Goal: Task Accomplishment & Management: Complete application form

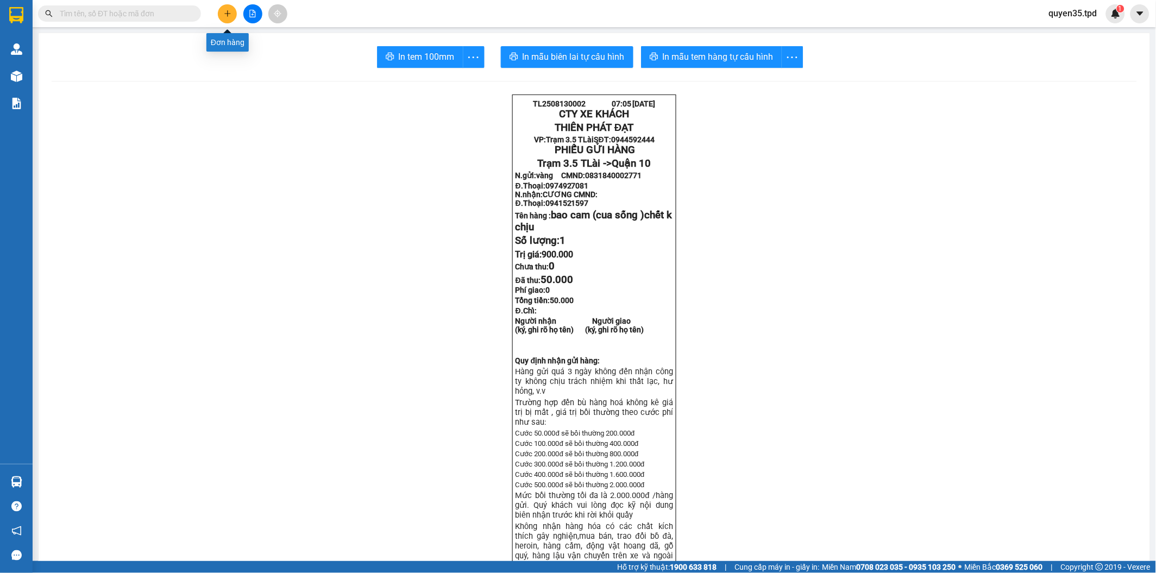
click at [224, 14] on icon "plus" at bounding box center [228, 14] width 8 height 8
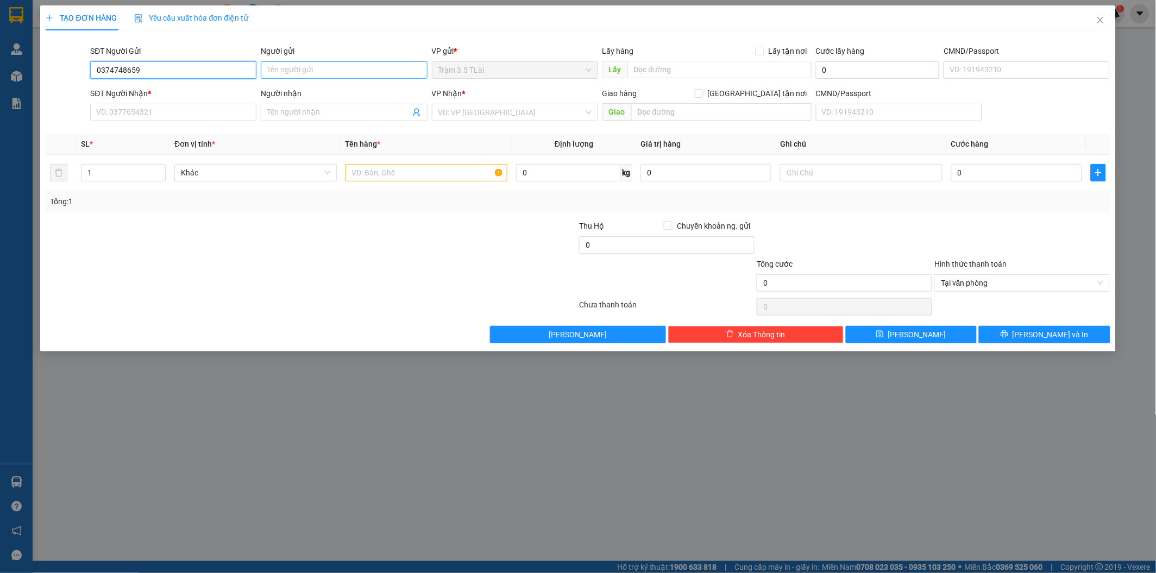
type input "0374748659"
click at [287, 78] on input "Người gửi" at bounding box center [344, 69] width 166 height 17
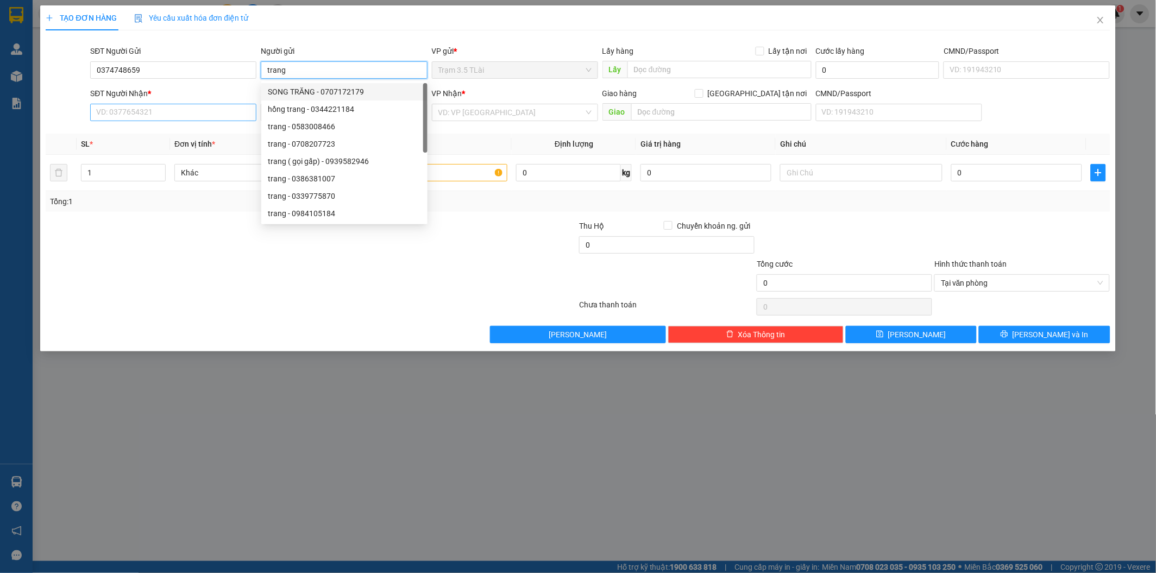
type input "trang"
click at [147, 110] on input "SĐT Người Nhận *" at bounding box center [173, 112] width 166 height 17
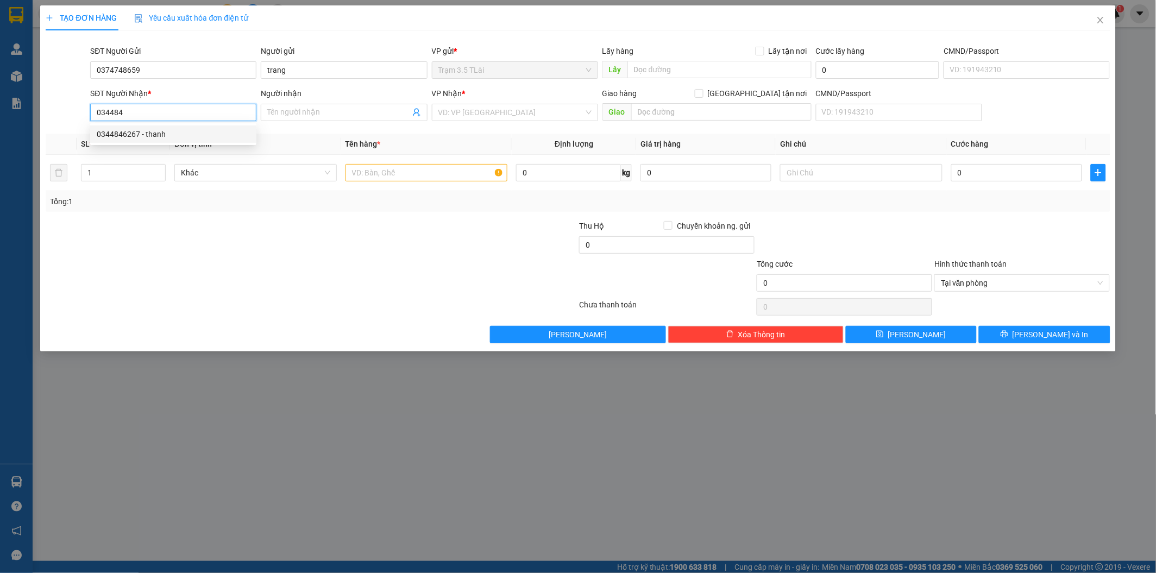
click at [138, 134] on div "0344846267 - thanh" at bounding box center [173, 134] width 153 height 12
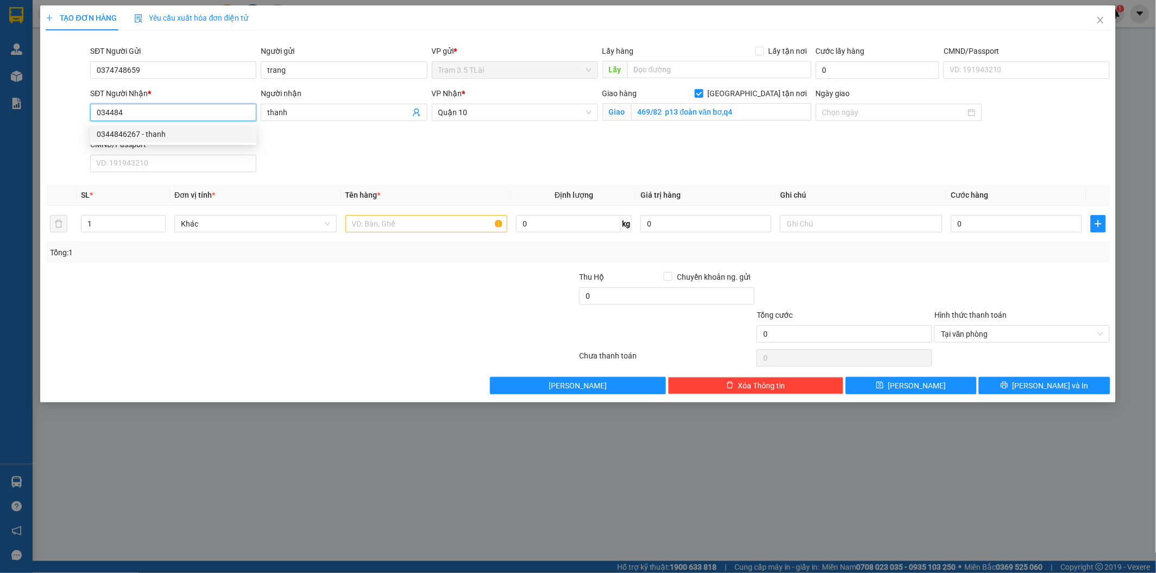
type input "0344846267"
type input "thanh"
checkbox input "true"
type input "469/82 p13 đoàn văn bơ,q4"
type input "0344846267"
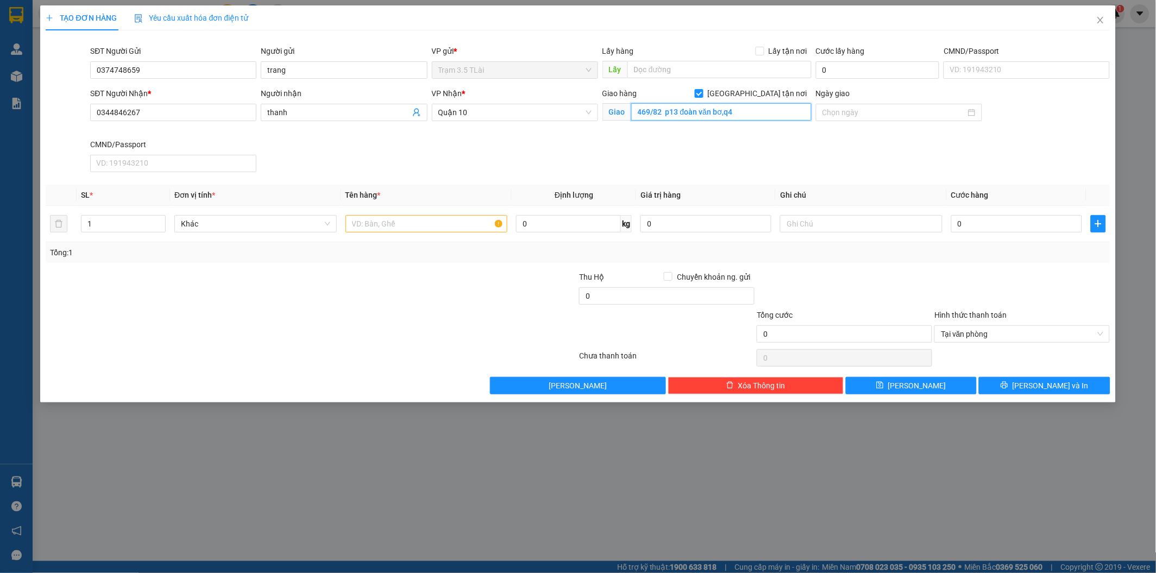
click at [750, 110] on input "469/82 p13 đoàn văn bơ,q4" at bounding box center [721, 111] width 180 height 17
click at [703, 96] on input "[GEOGRAPHIC_DATA] tận nơi" at bounding box center [699, 93] width 8 height 8
checkbox input "false"
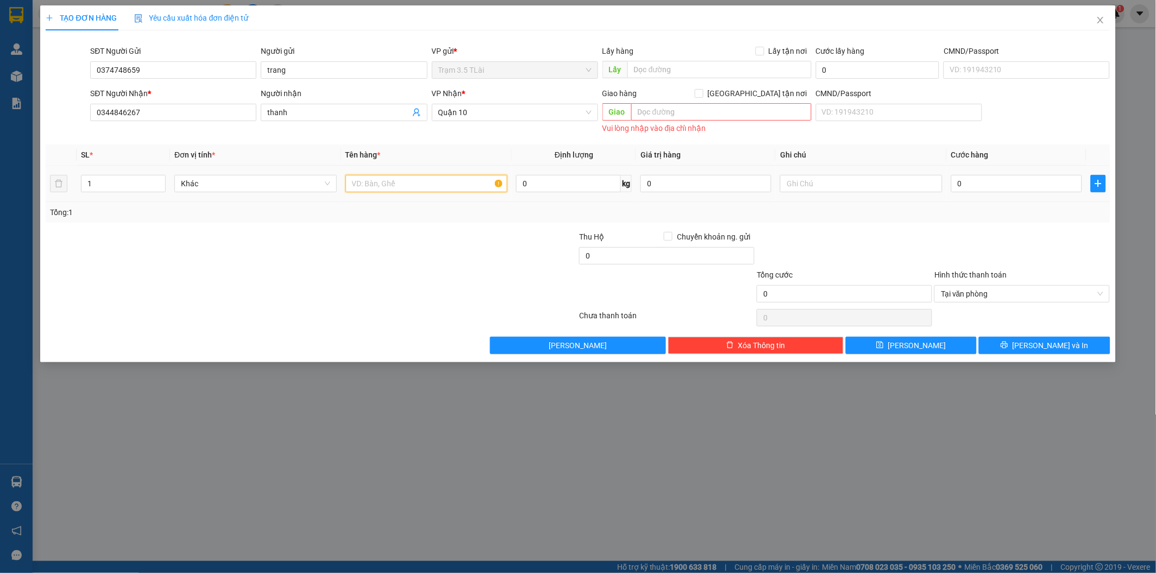
click at [391, 186] on input "text" at bounding box center [427, 183] width 162 height 17
type input "laptop"
click at [664, 189] on input "0" at bounding box center [706, 183] width 131 height 17
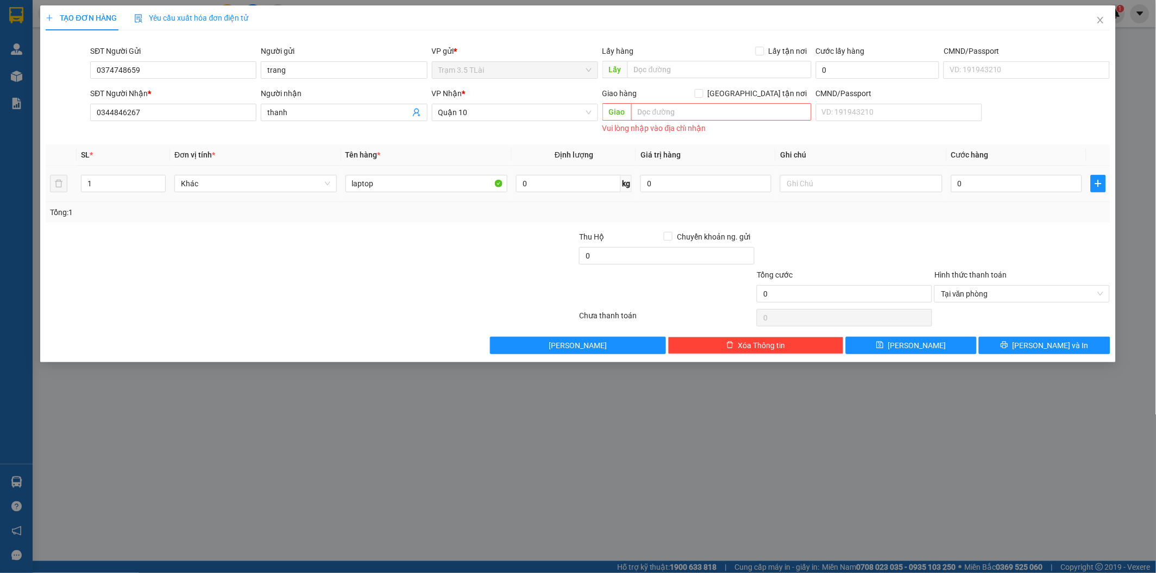
click at [843, 193] on div at bounding box center [861, 184] width 162 height 22
click at [825, 186] on input "text" at bounding box center [861, 183] width 162 height 17
type input "nhẹ tay"
click at [438, 186] on input "laptop" at bounding box center [427, 183] width 162 height 17
type input "laptop (gọi dùm)"
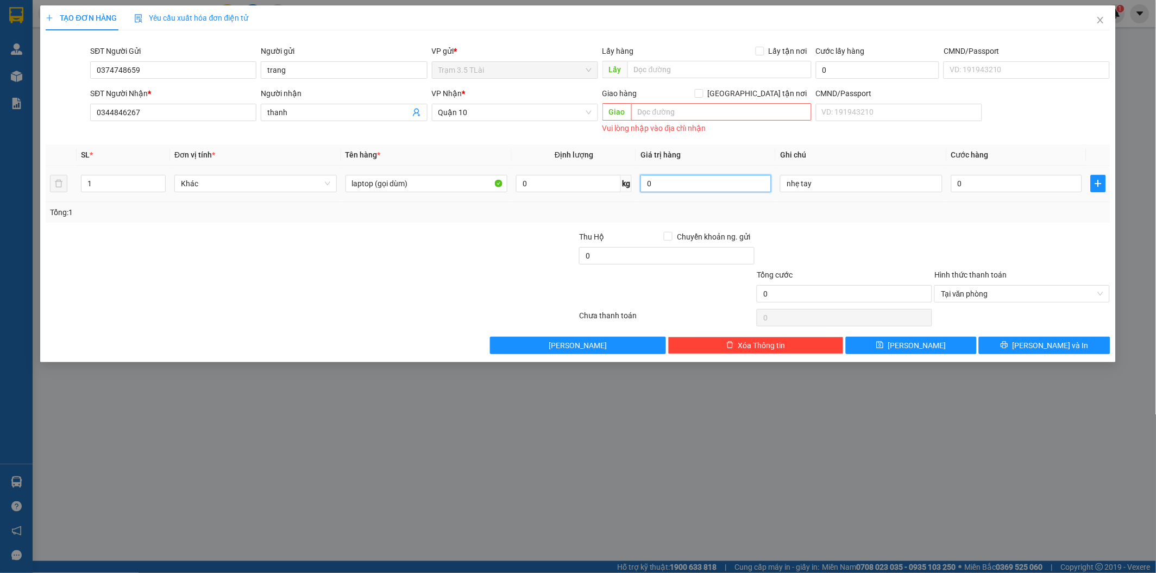
click at [659, 187] on input "0" at bounding box center [706, 183] width 131 height 17
click at [989, 179] on input "0" at bounding box center [1016, 183] width 131 height 17
type input "6"
type input "60"
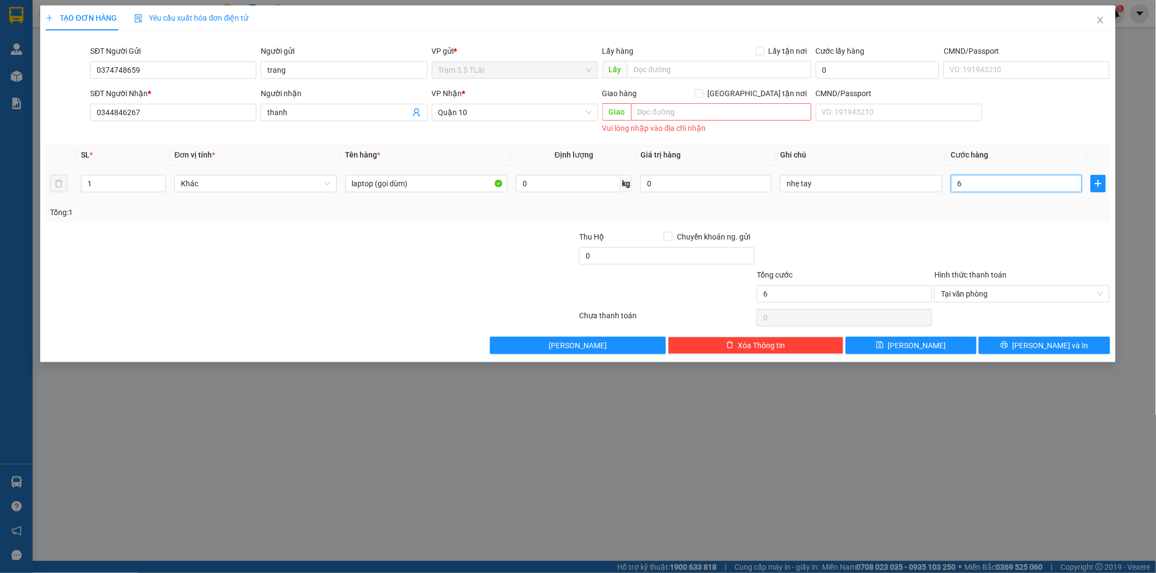
type input "60"
type input "60.000"
click at [1008, 348] on button "[PERSON_NAME] và In" at bounding box center [1044, 345] width 131 height 17
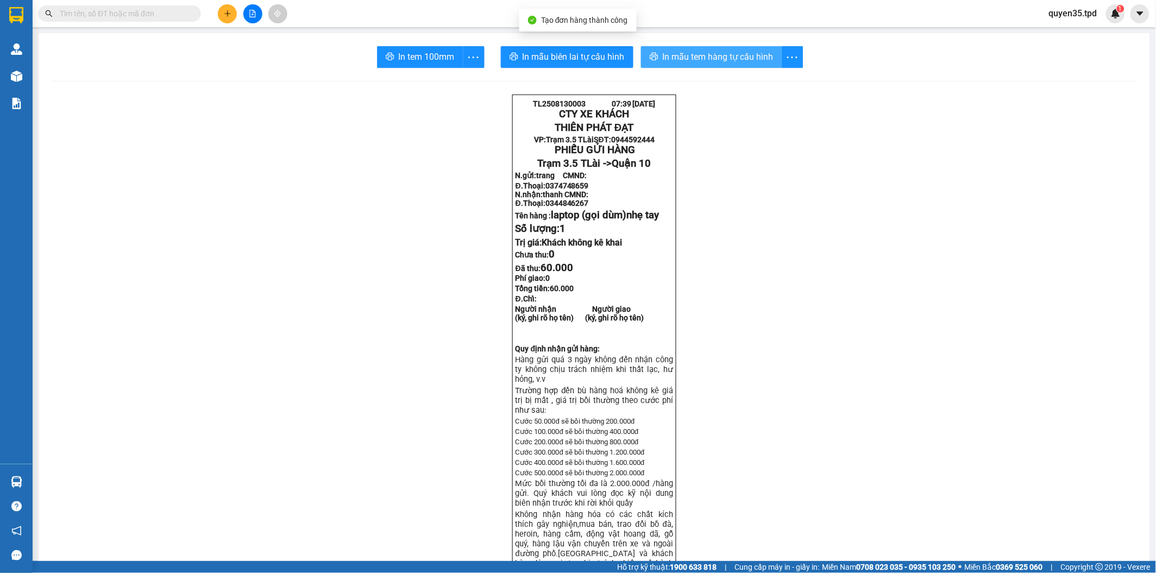
click at [688, 56] on span "In mẫu tem hàng tự cấu hình" at bounding box center [718, 57] width 111 height 14
click at [423, 60] on span "In tem 100mm" at bounding box center [427, 57] width 56 height 14
